Goal: Check status: Check status

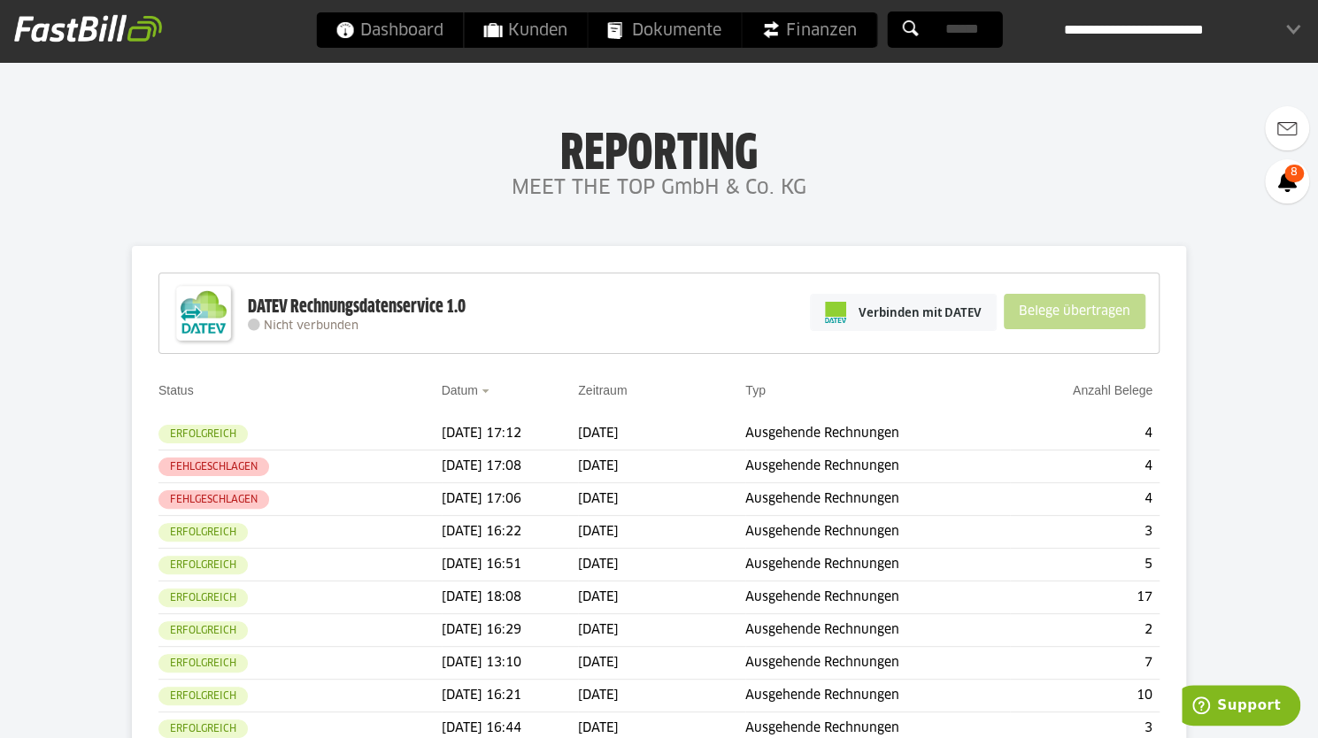
click at [614, 433] on td "[DATE]" at bounding box center [661, 434] width 167 height 33
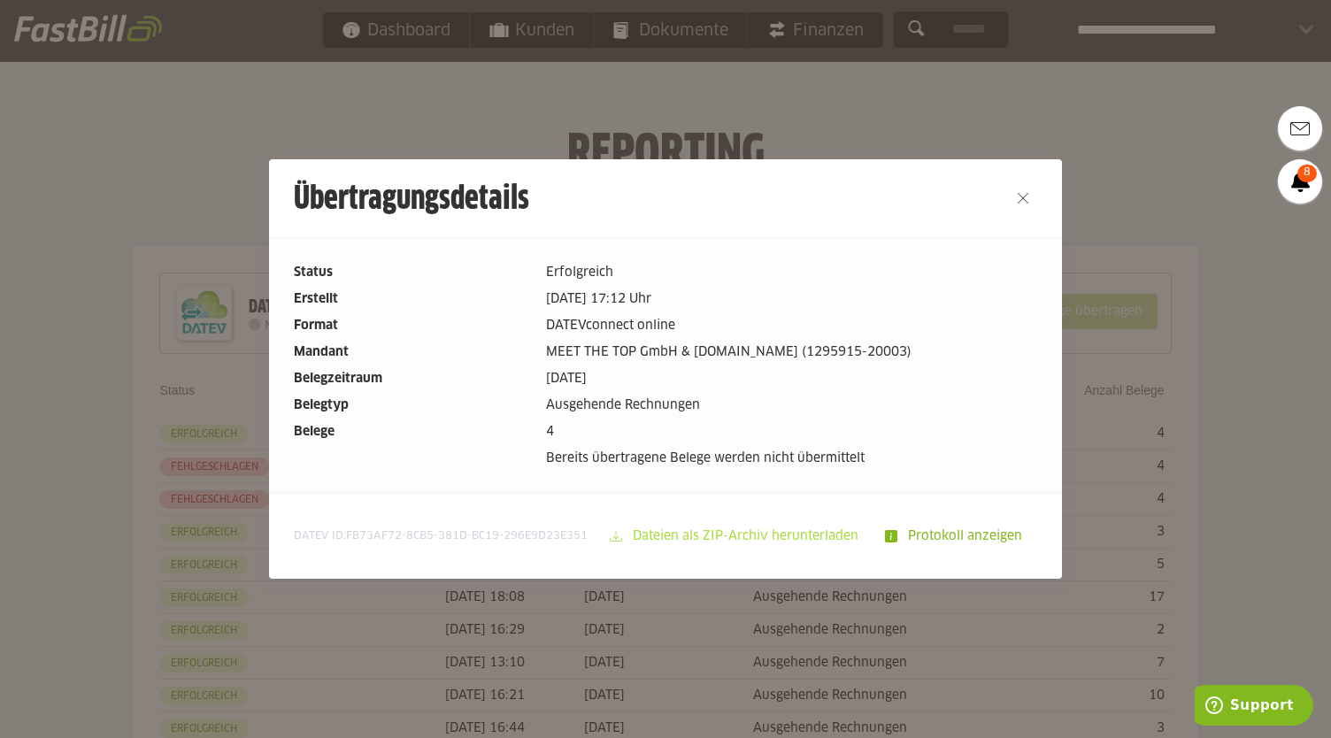
click at [796, 540] on slot "Dateien als ZIP-Archiv herunterladen" at bounding box center [747, 536] width 250 height 34
click at [1019, 200] on button "Close" at bounding box center [1023, 198] width 28 height 28
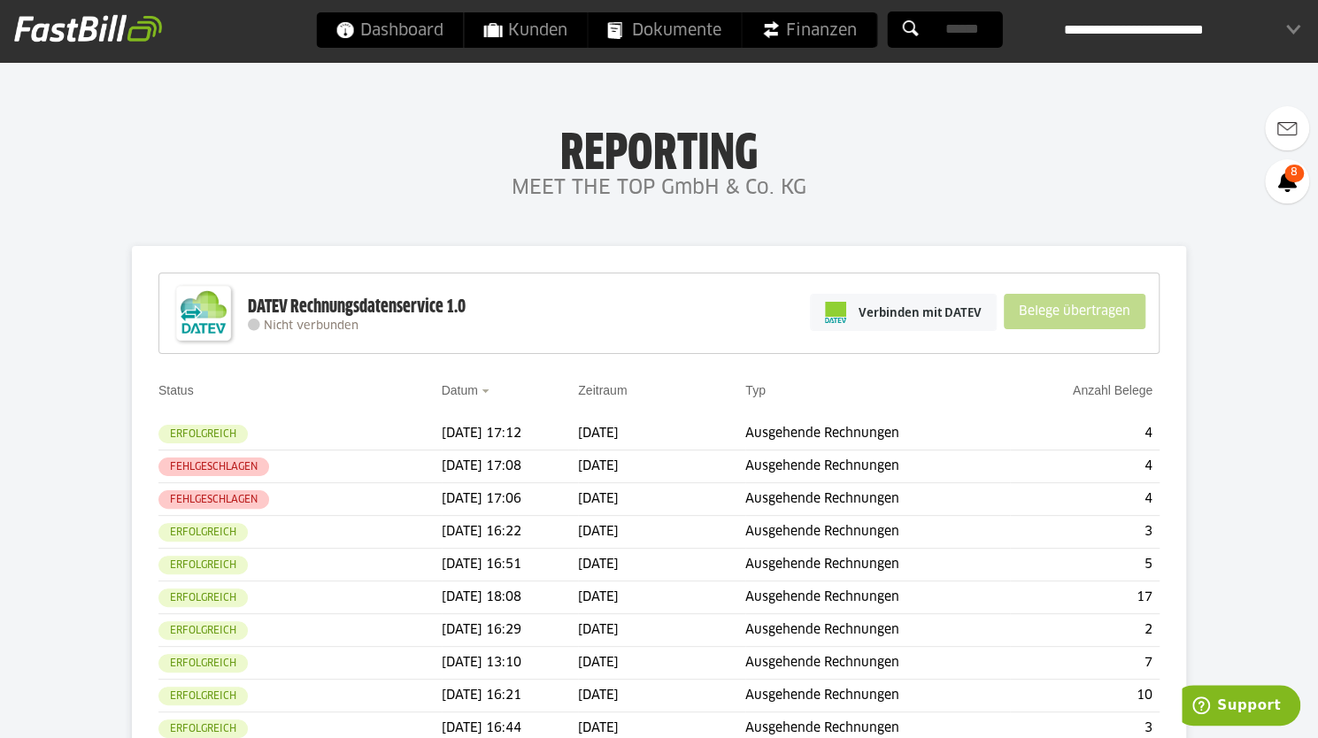
click at [621, 505] on td "[DATE]" at bounding box center [661, 499] width 167 height 33
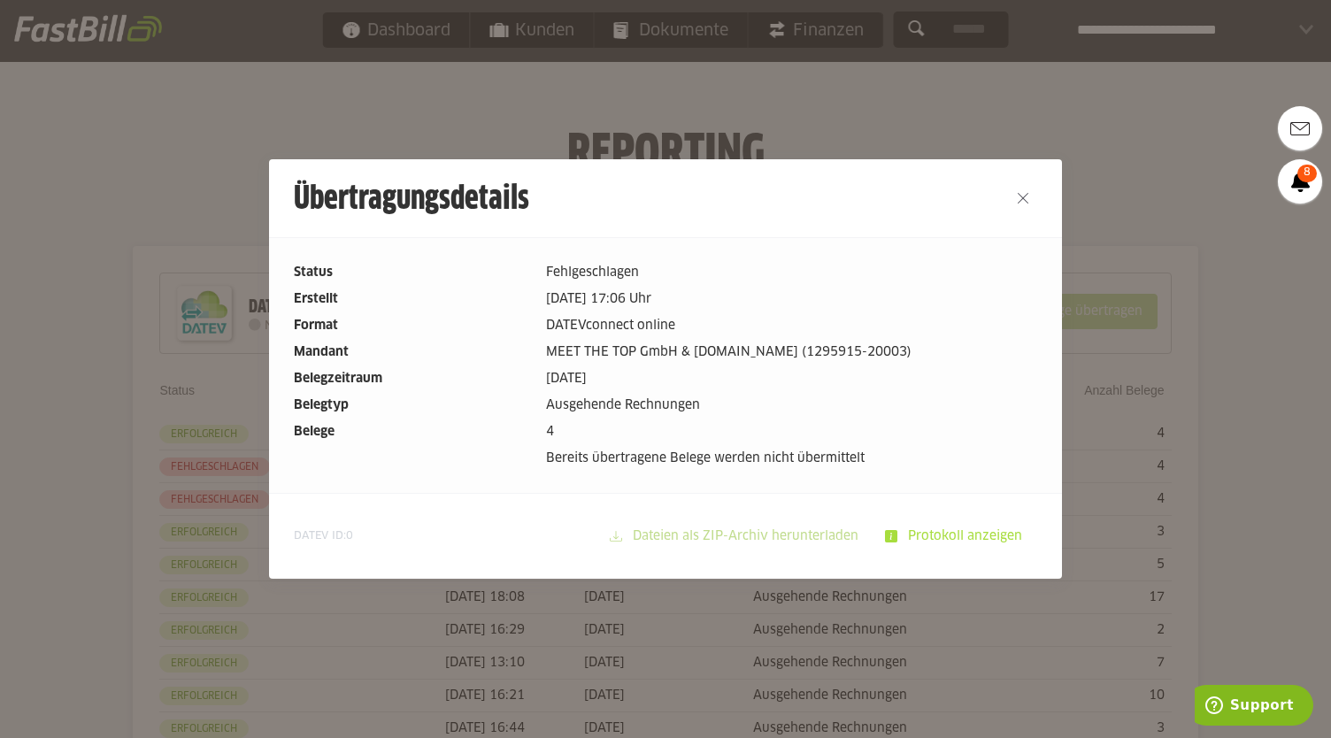
click at [935, 539] on slot "Protokoll anzeigen" at bounding box center [966, 536] width 139 height 34
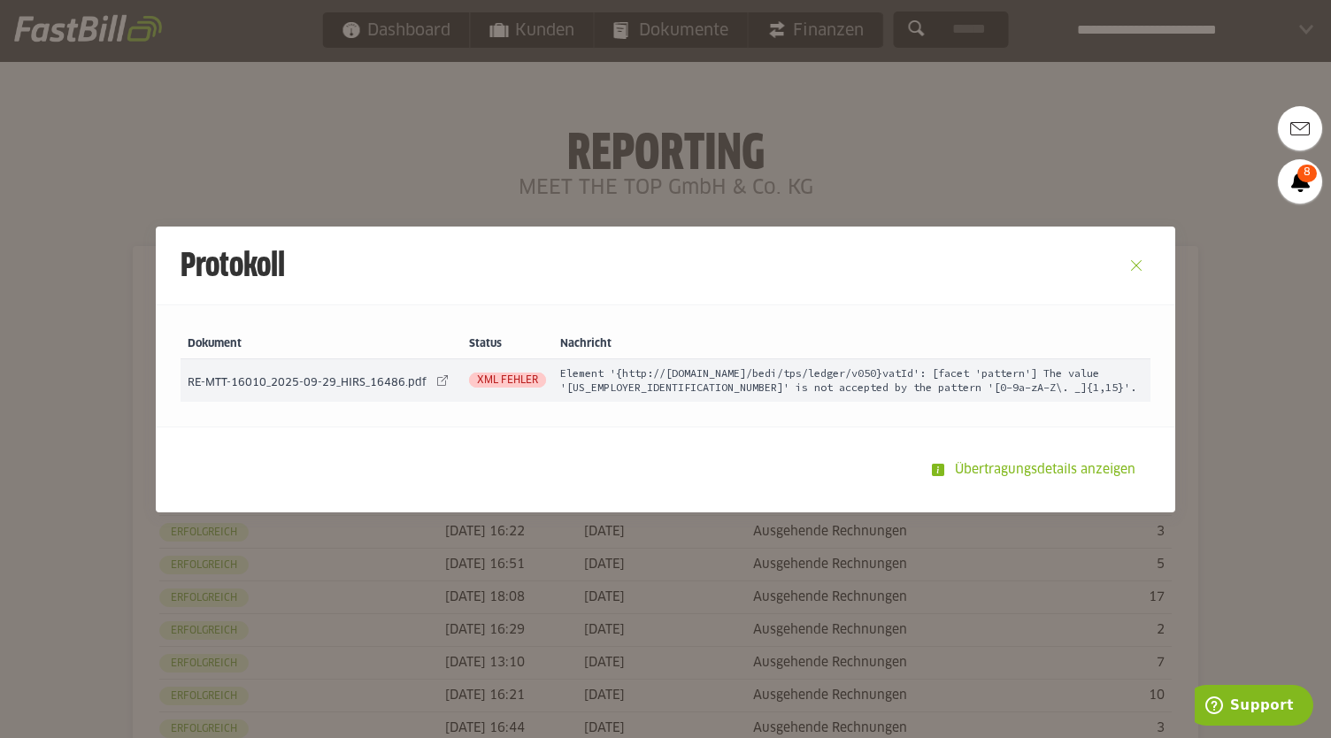
click at [1131, 263] on button "Close" at bounding box center [1136, 265] width 28 height 28
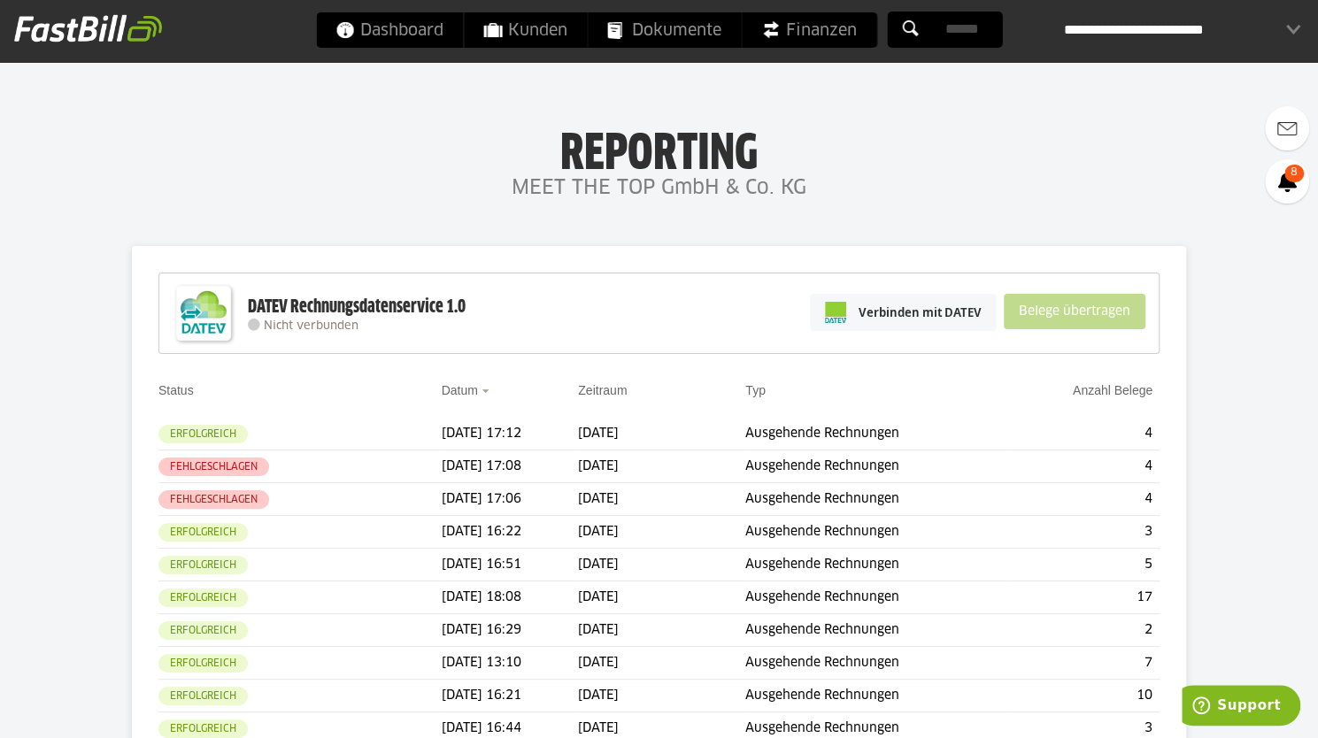
click at [53, 174] on h4 "MEET THE TOP GmbH & Co. KG" at bounding box center [659, 188] width 1318 height 35
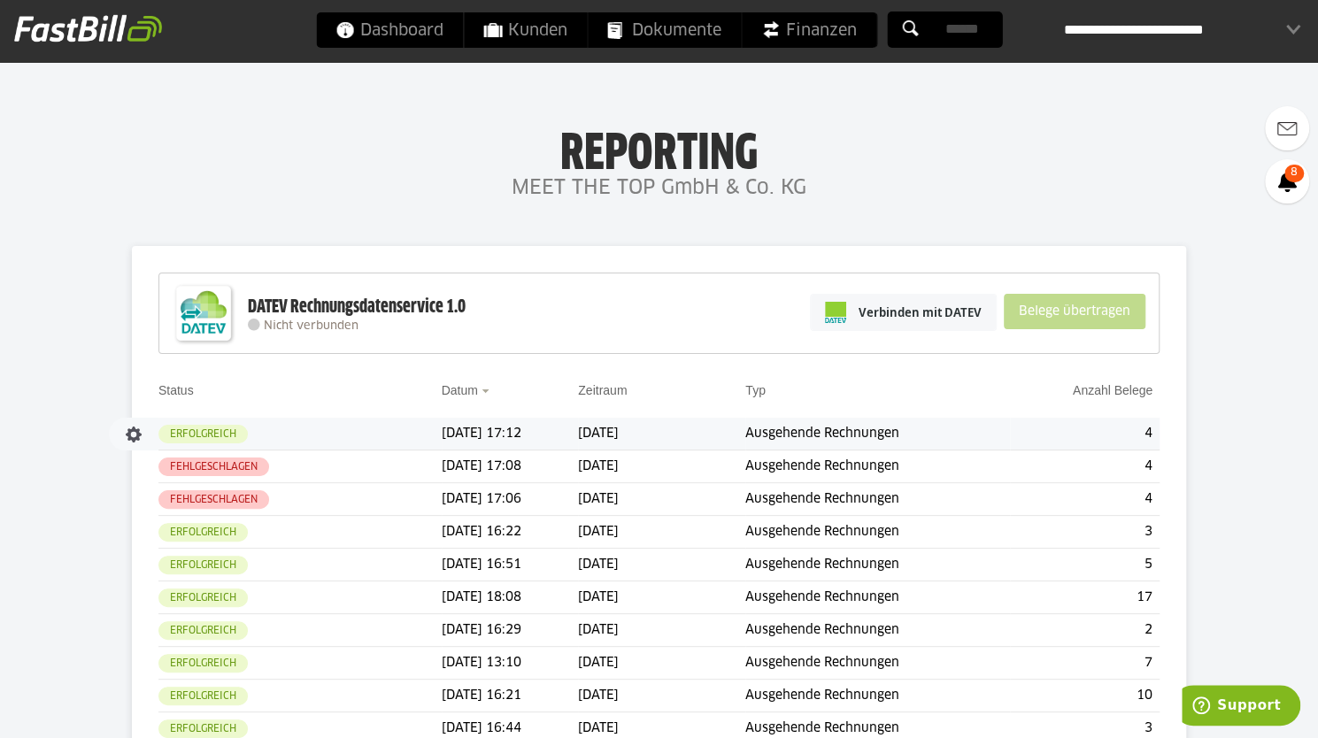
click at [451, 427] on td "[DATE] 17:12" at bounding box center [510, 434] width 137 height 33
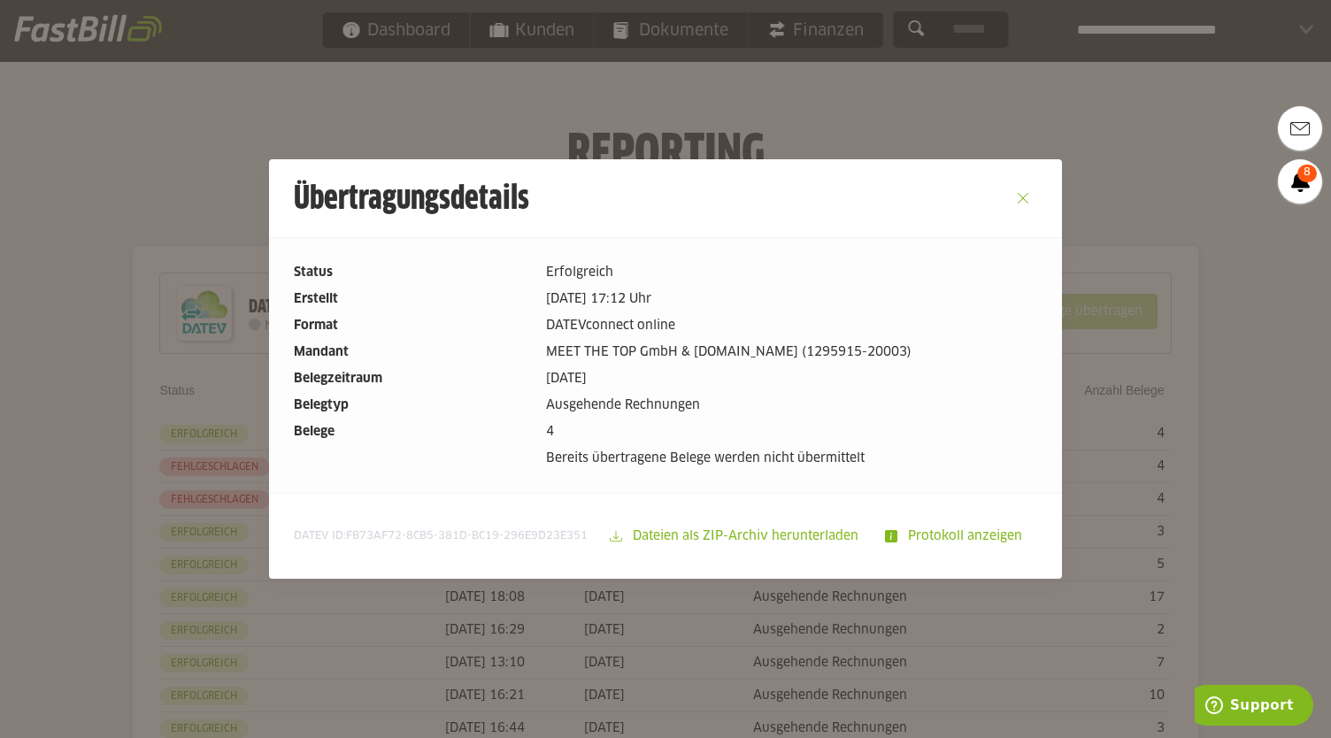
click at [1011, 197] on button "Close" at bounding box center [1023, 198] width 28 height 28
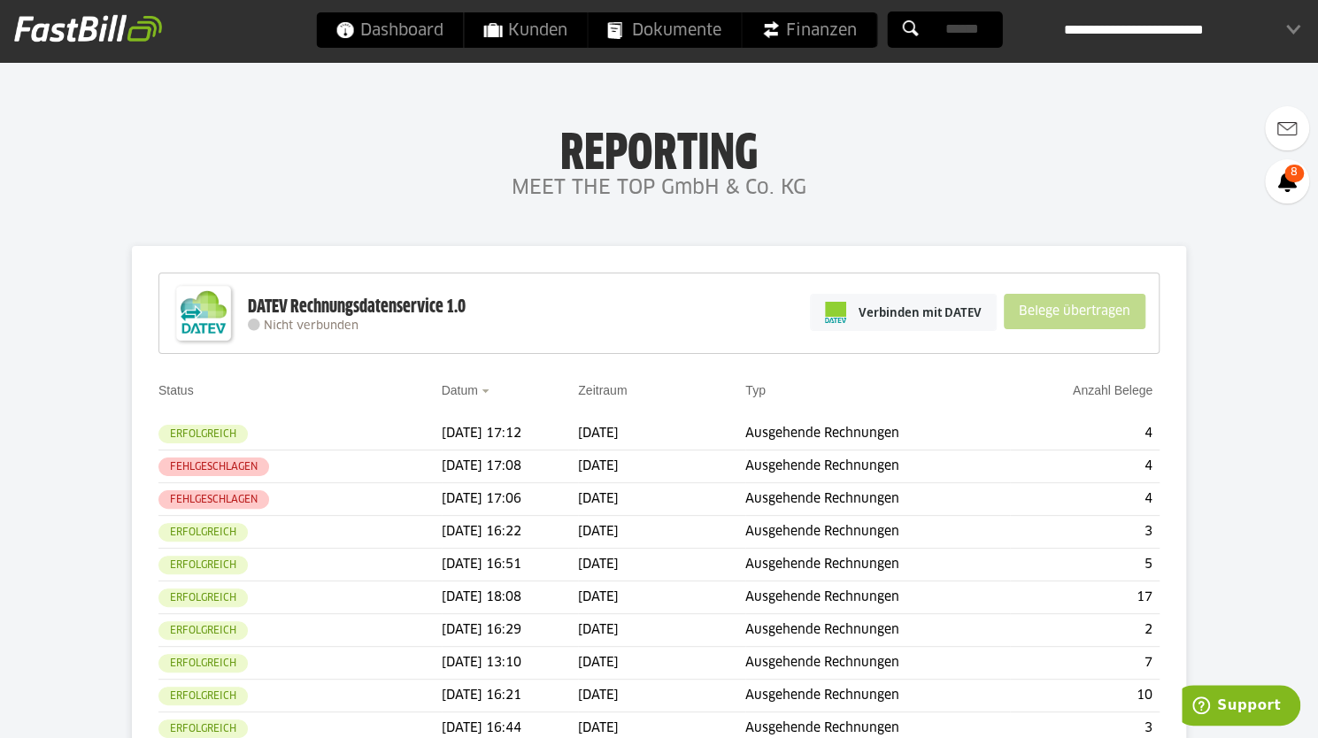
click at [522, 33] on span "Kunden" at bounding box center [525, 29] width 84 height 35
click at [554, 34] on span "Kunden" at bounding box center [525, 29] width 84 height 35
